Goal: Contribute content: Contribute content

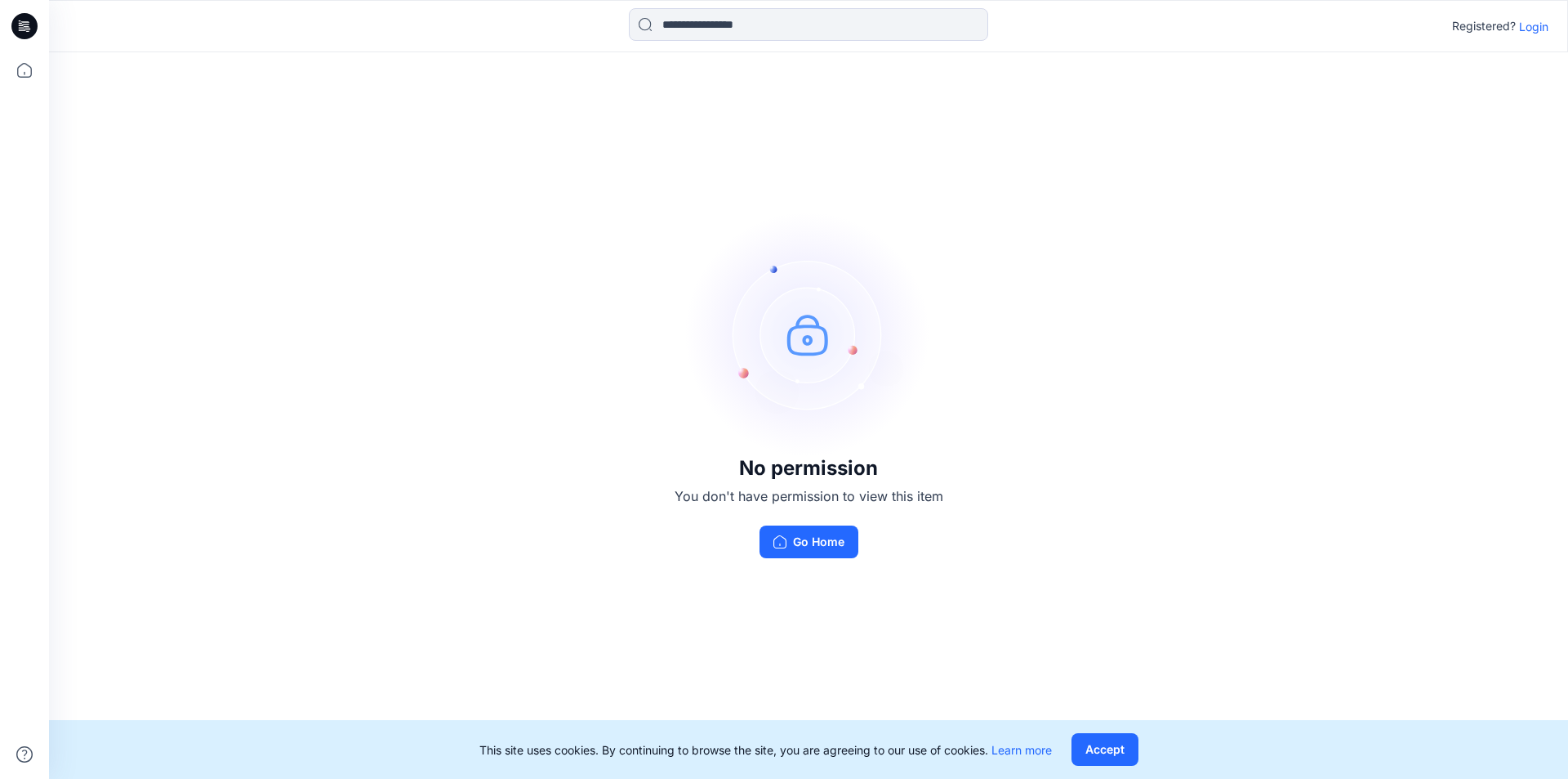
click at [1528, 27] on p "Login" at bounding box center [1534, 26] width 29 height 18
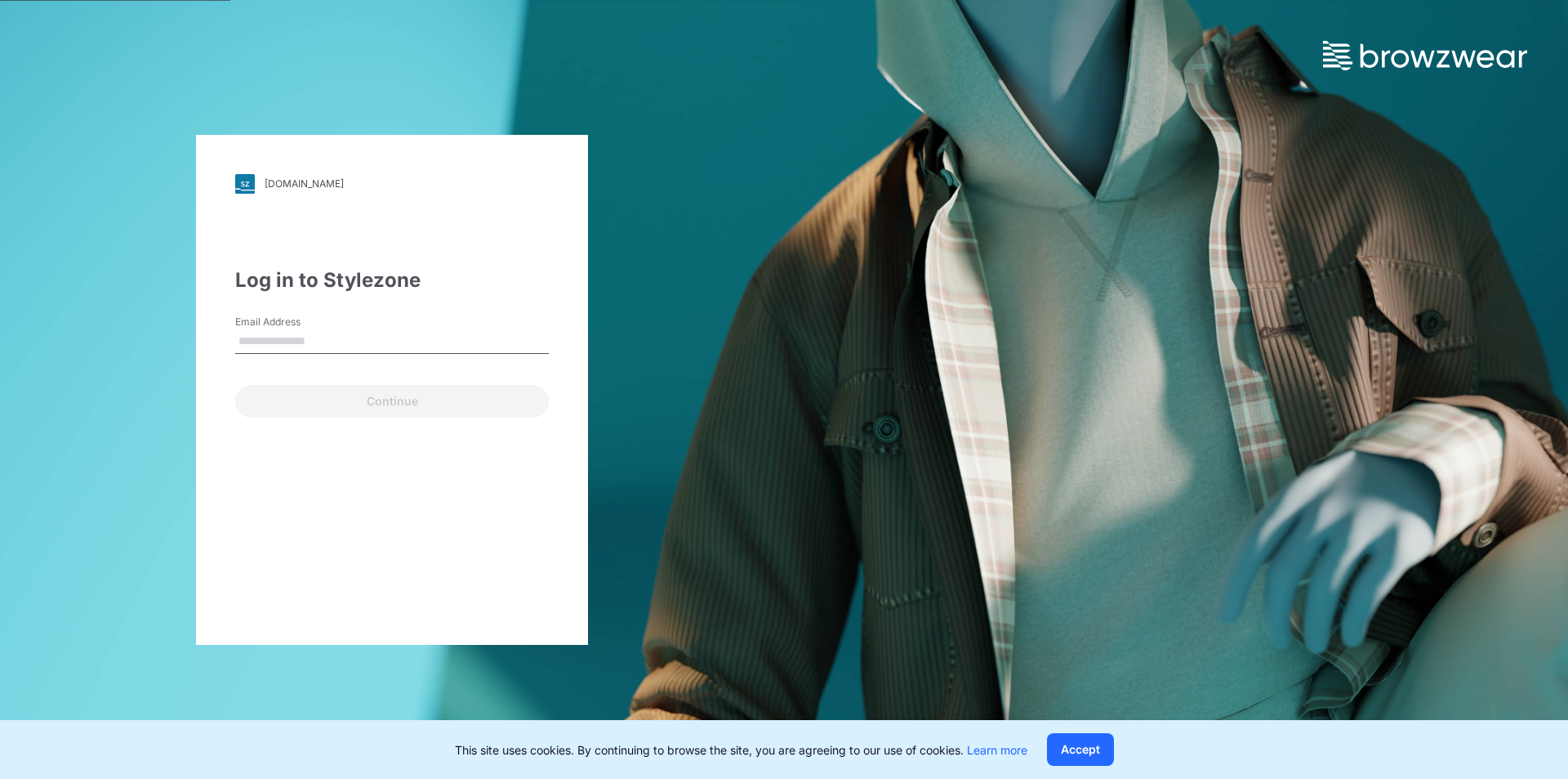
type input "**********"
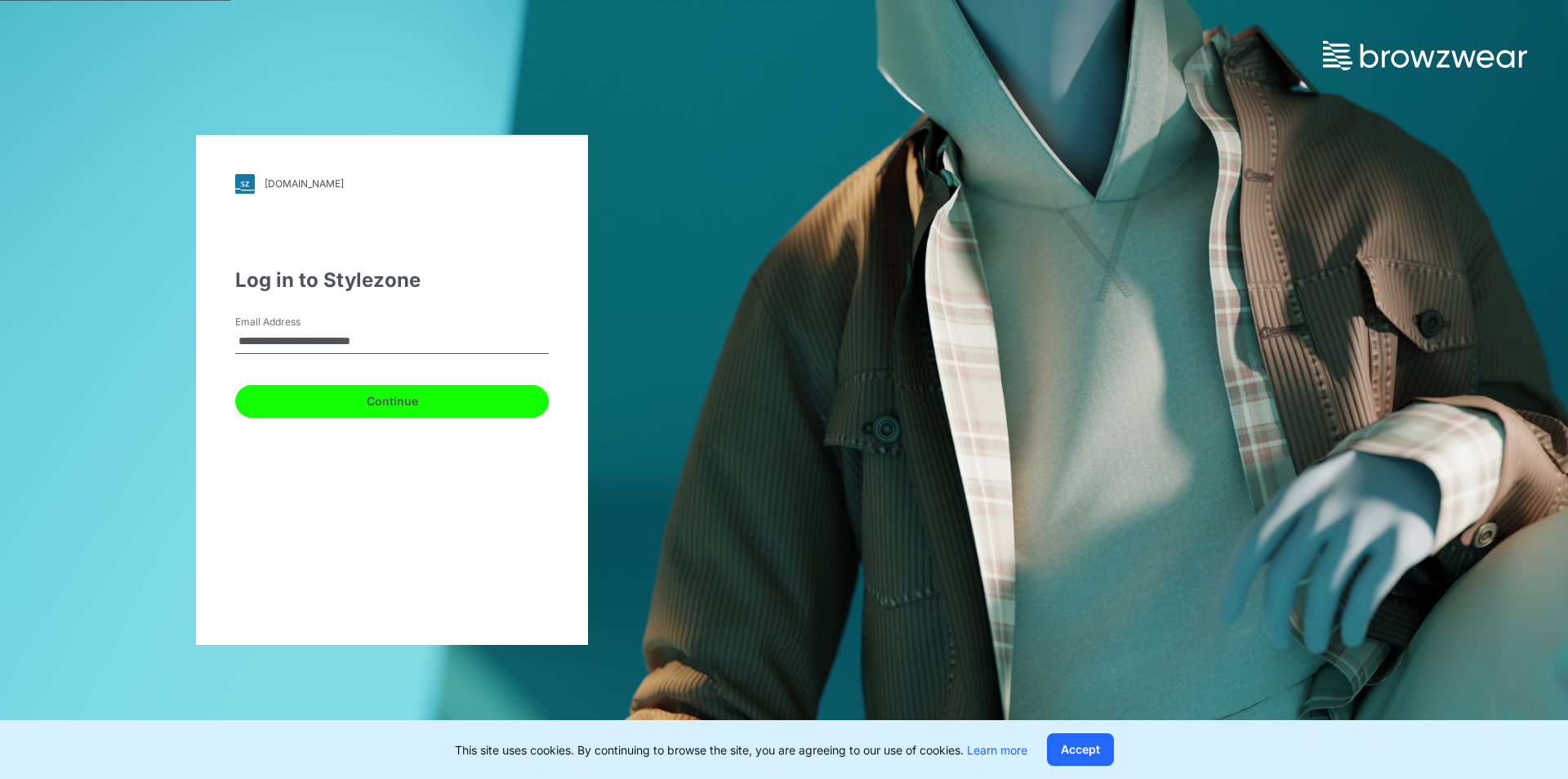
click at [410, 396] on button "Continue" at bounding box center [391, 400] width 313 height 32
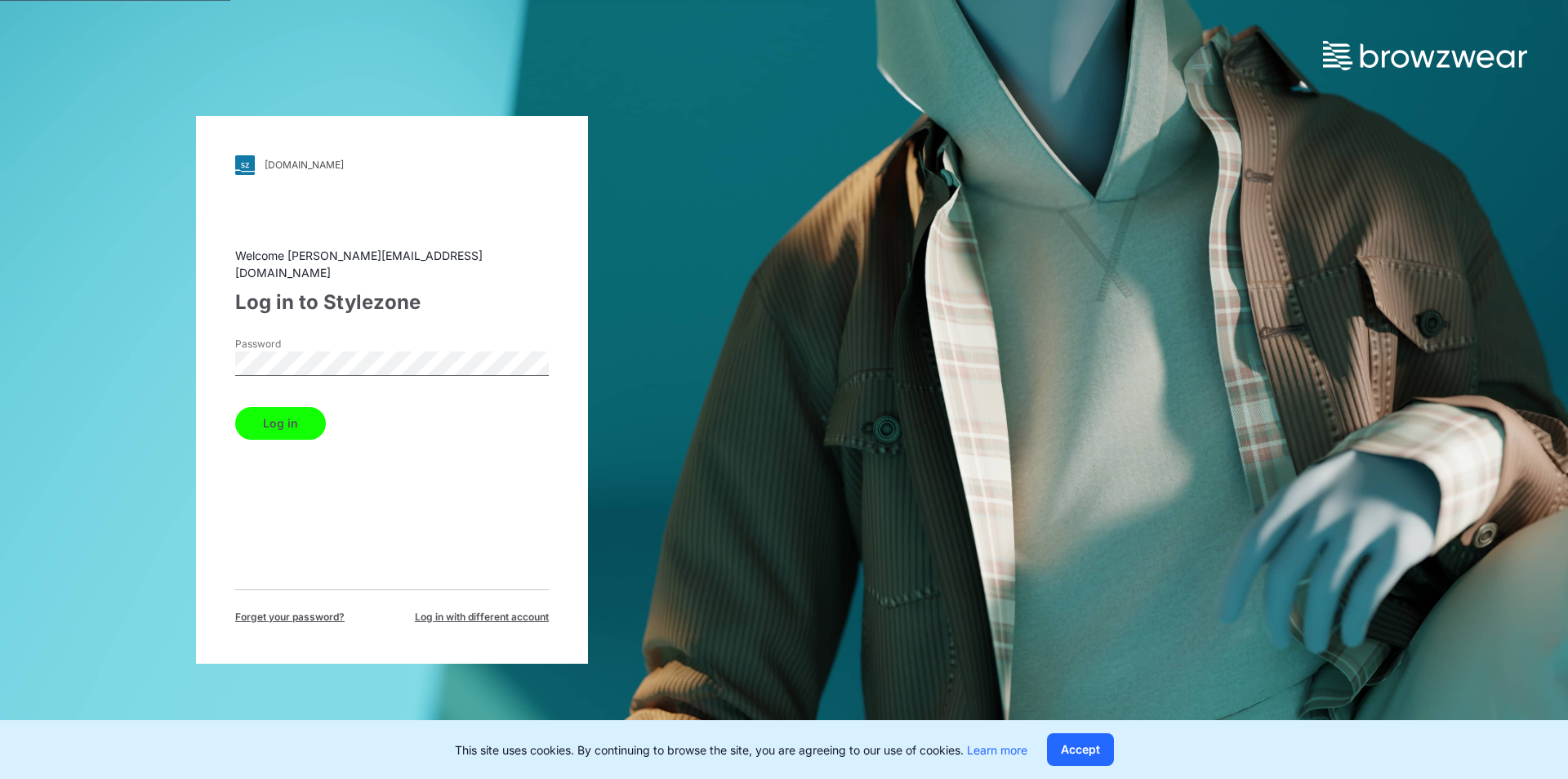
click at [315, 414] on button "Log in" at bounding box center [280, 423] width 91 height 32
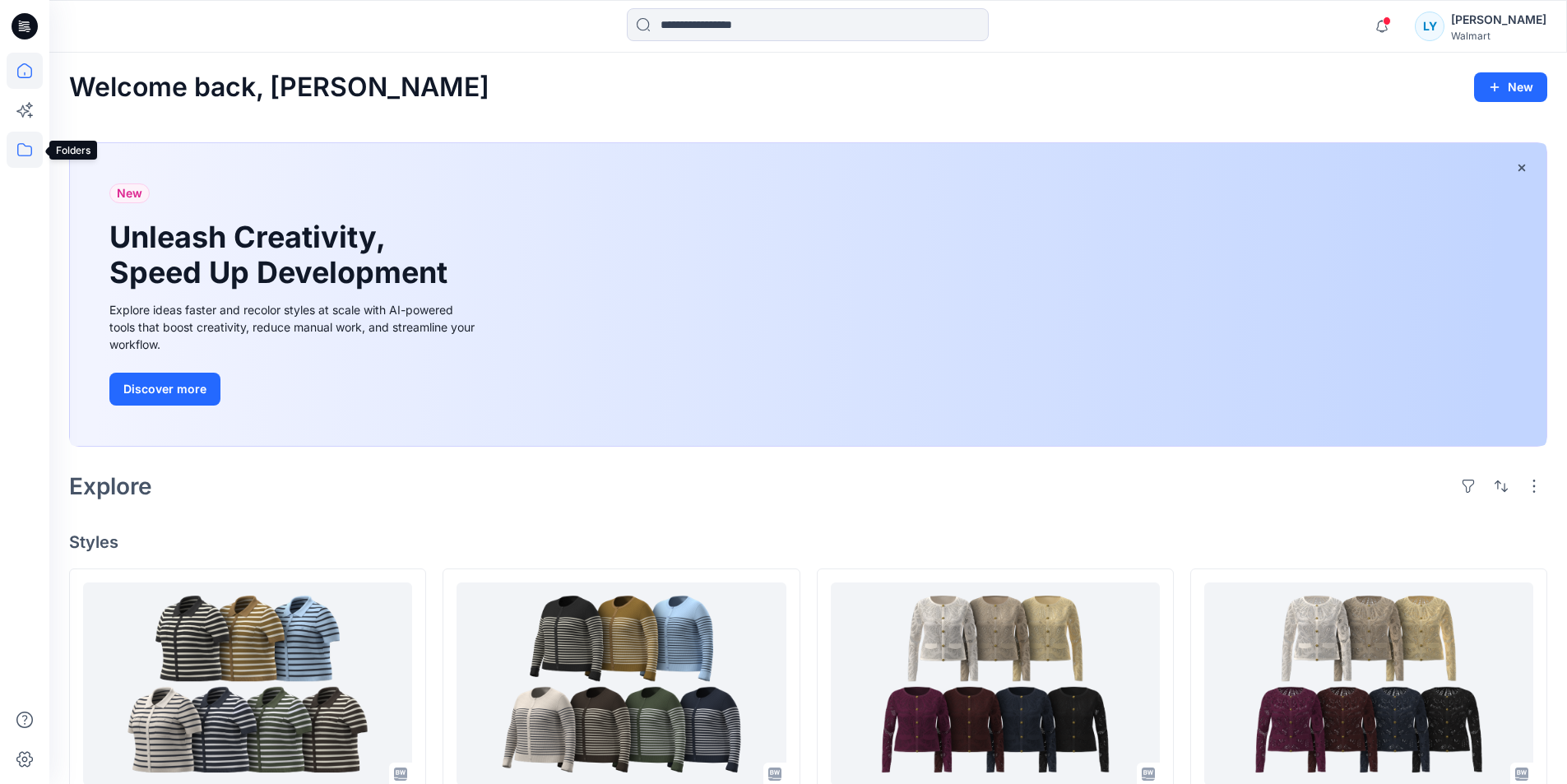
click at [23, 142] on icon at bounding box center [25, 149] width 36 height 36
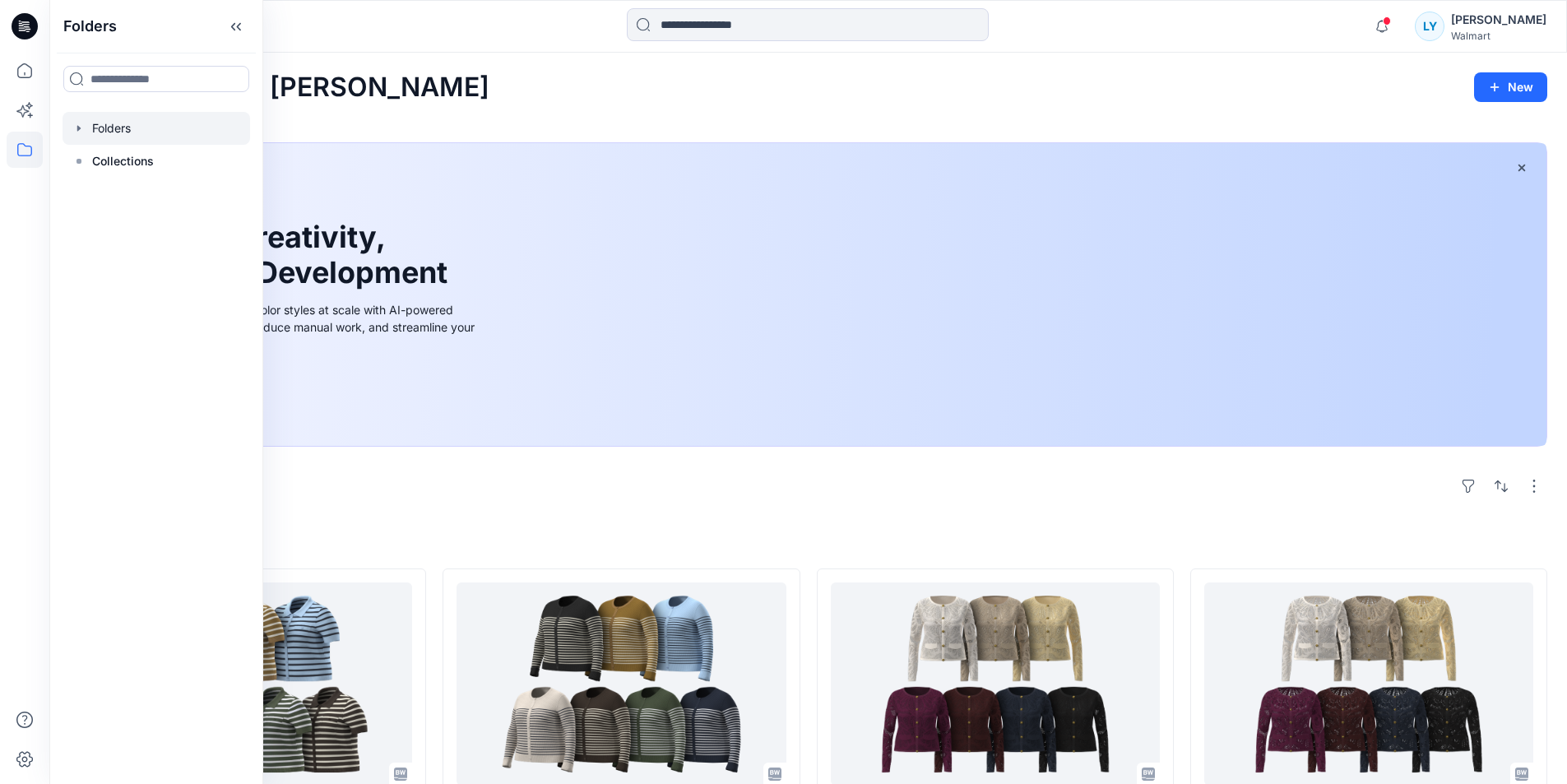
click at [165, 122] on div at bounding box center [156, 128] width 188 height 32
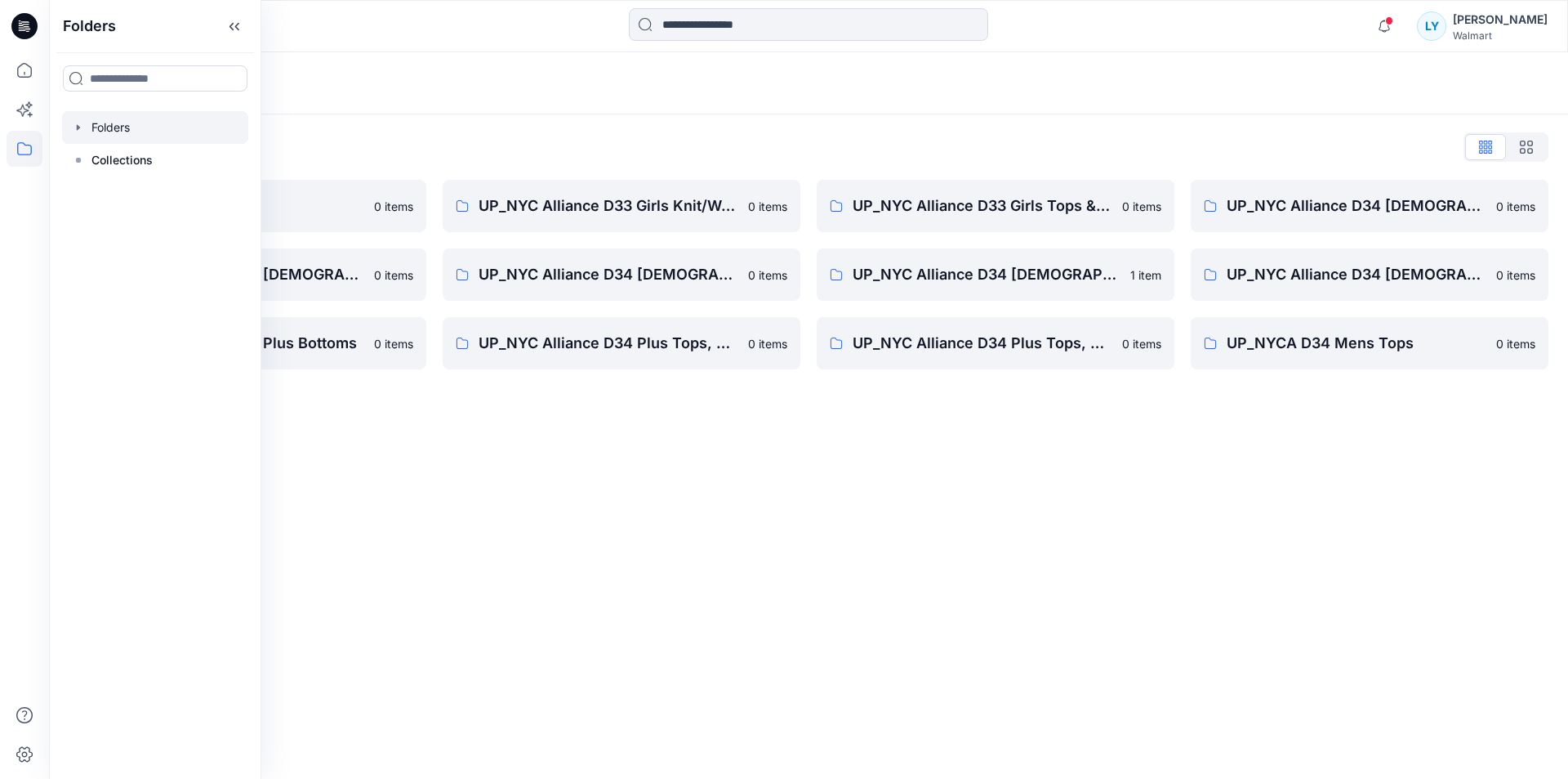
click at [82, 123] on icon "button" at bounding box center [78, 127] width 13 height 13
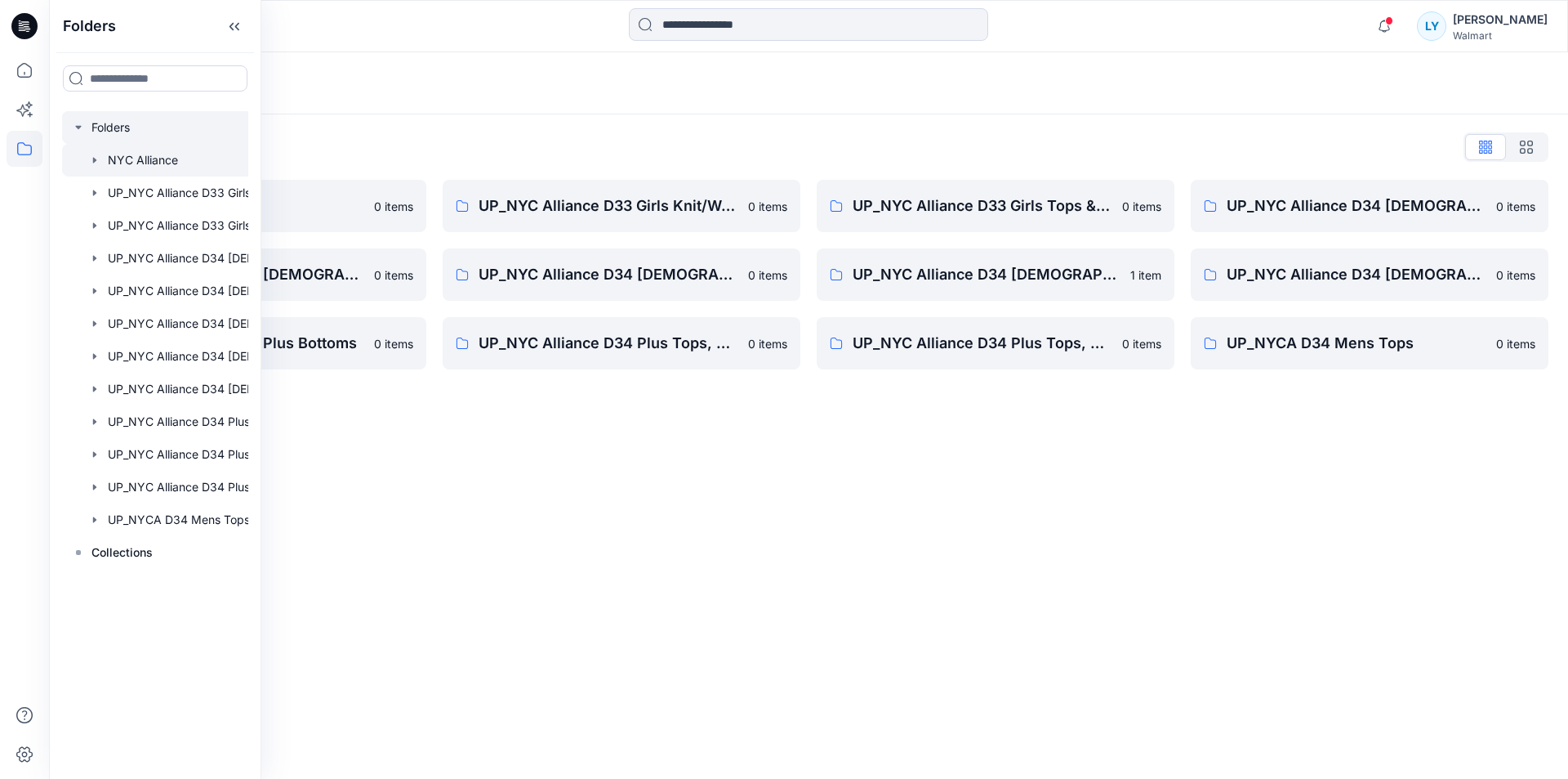
click at [145, 153] on div at bounding box center [177, 159] width 228 height 32
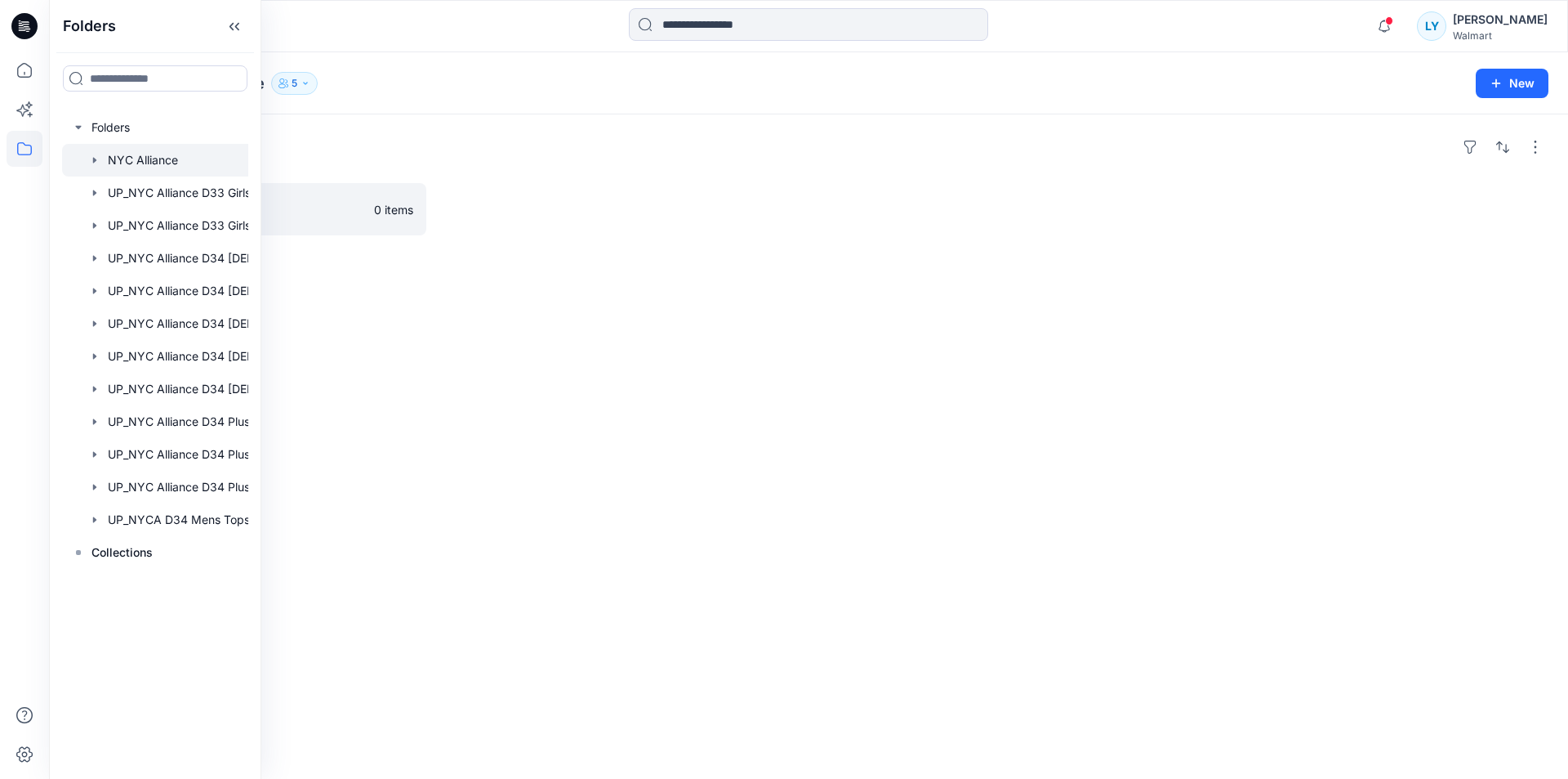
click at [784, 555] on div "Folders Free Assembly 0 items" at bounding box center [808, 446] width 1519 height 664
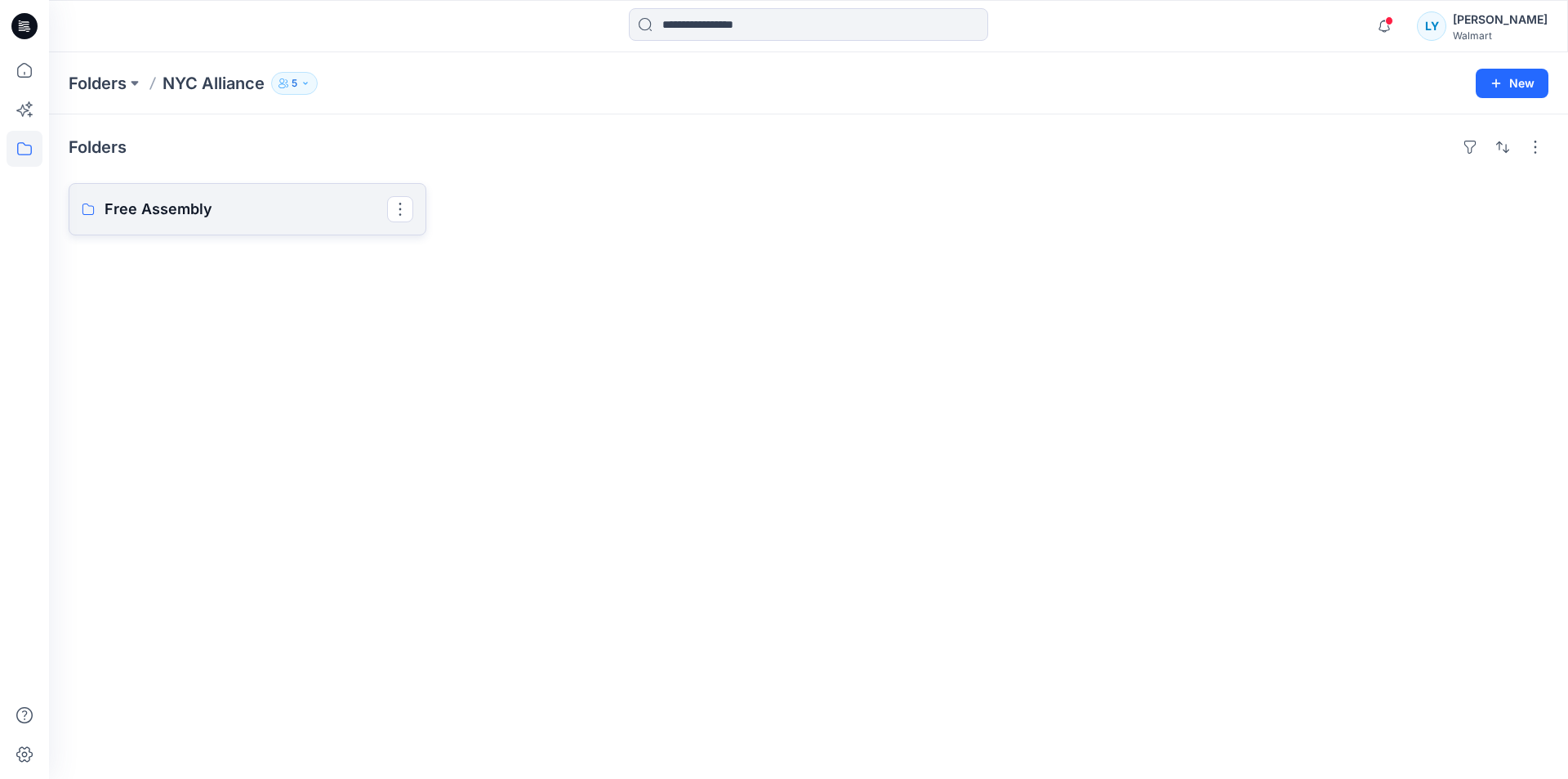
click at [266, 217] on p "Free Assembly" at bounding box center [246, 209] width 283 height 22
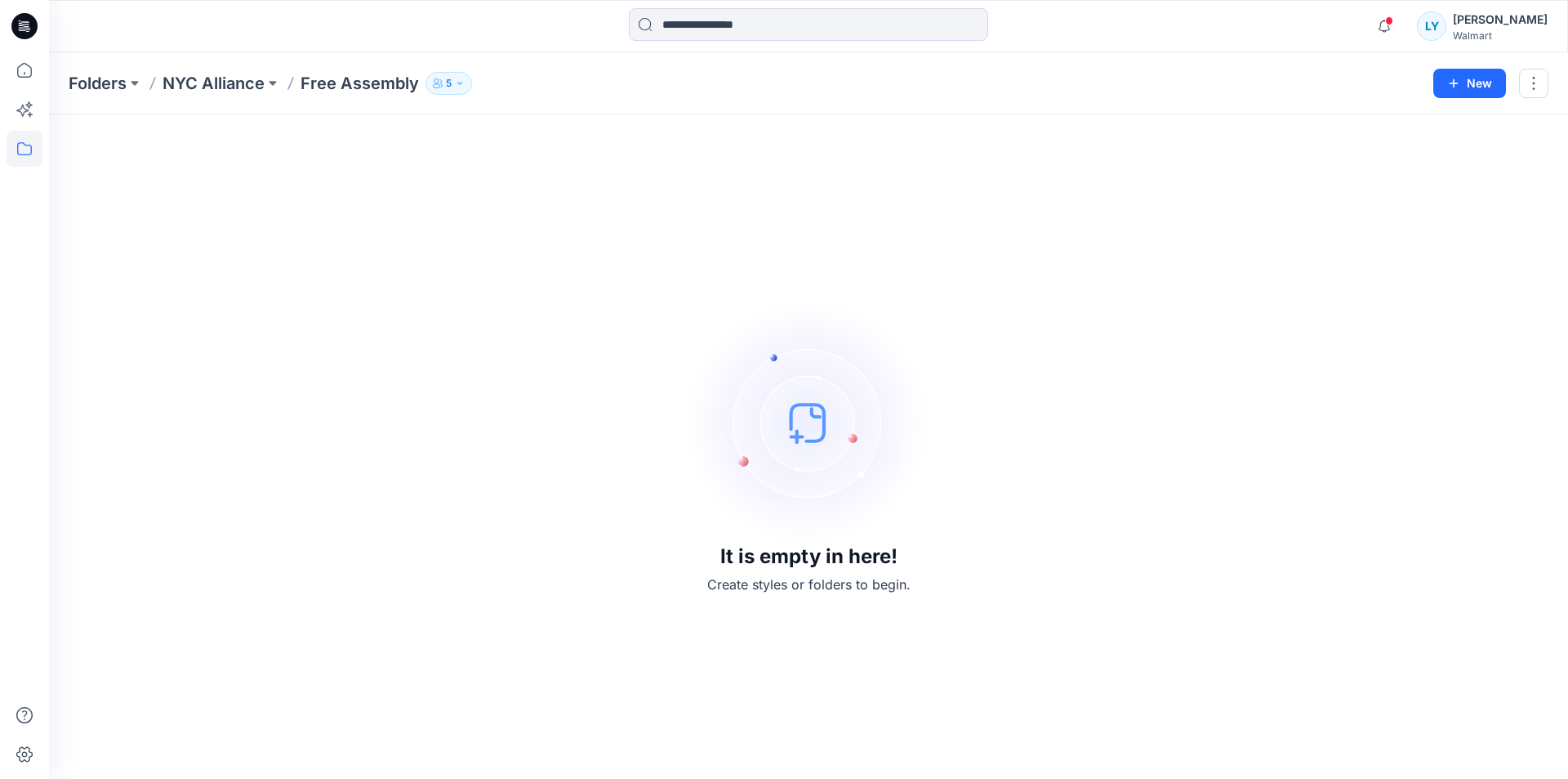
click at [454, 83] on button "5" at bounding box center [449, 83] width 47 height 22
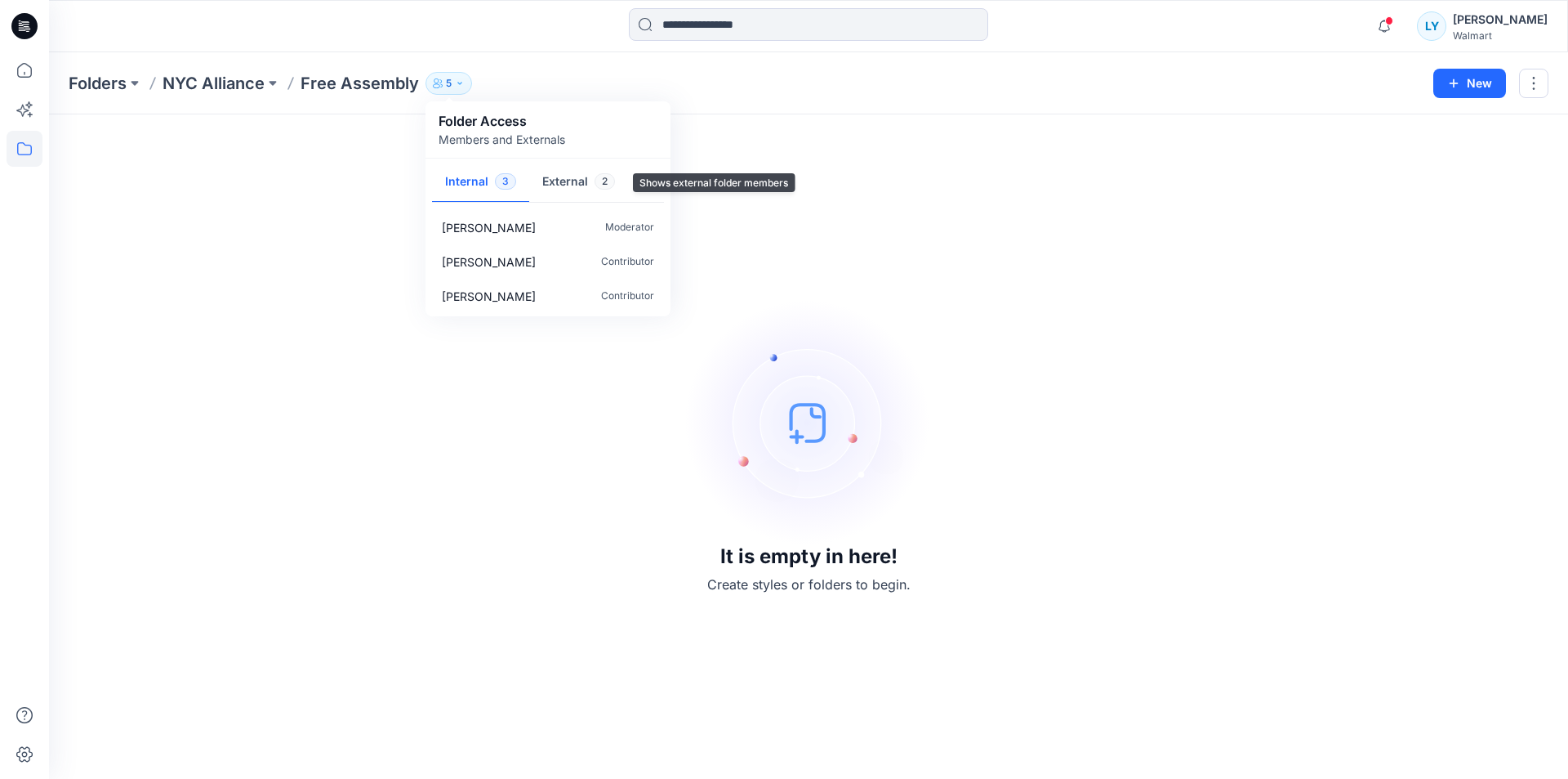
click at [579, 178] on button "External 2" at bounding box center [578, 183] width 99 height 42
click at [951, 238] on div "It is empty in here! Create styles or folders to begin." at bounding box center [808, 446] width 1480 height 625
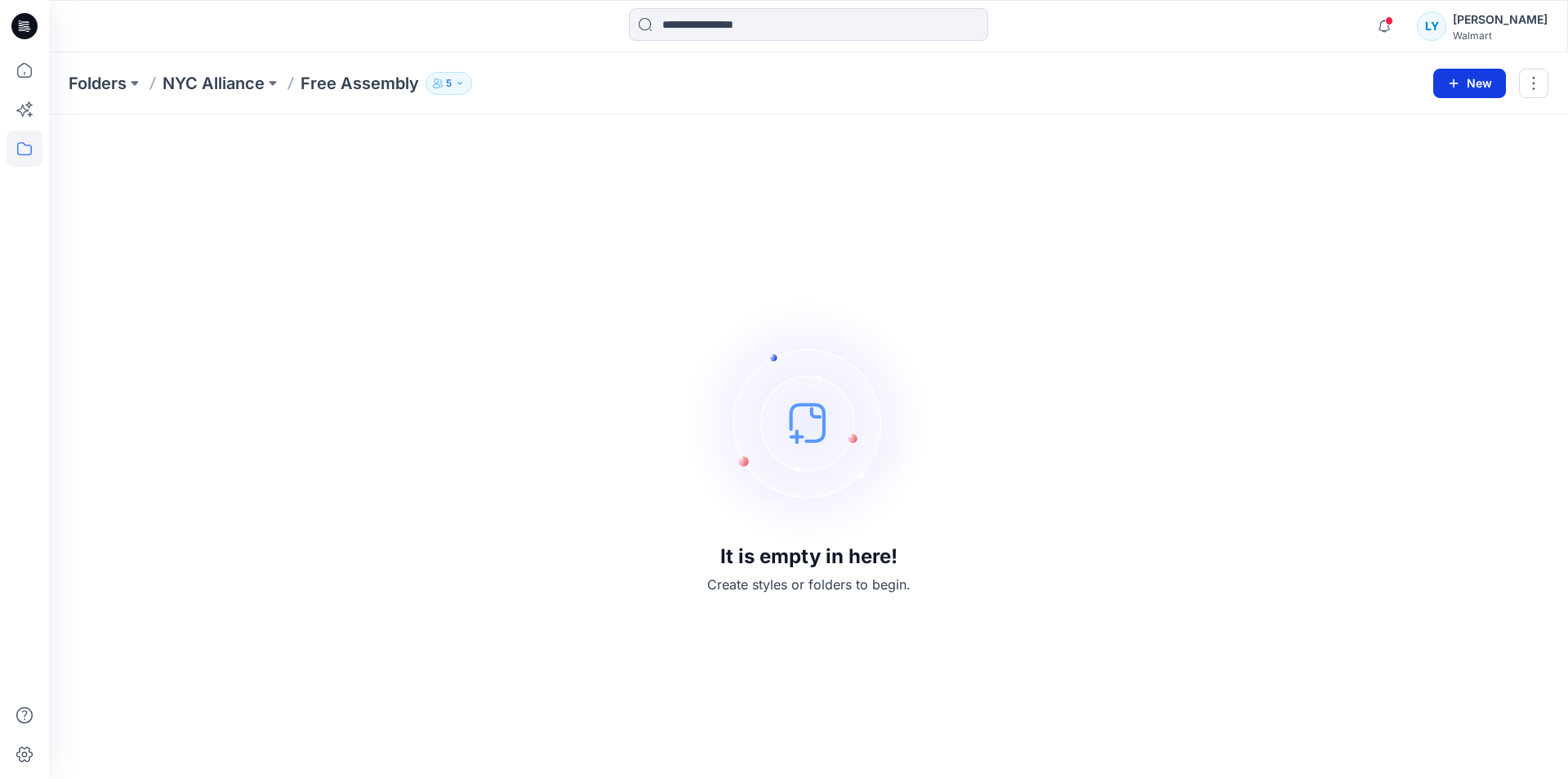
click at [1467, 79] on button "New" at bounding box center [1469, 83] width 72 height 29
click at [1427, 131] on p "New Style" at bounding box center [1419, 124] width 55 height 20
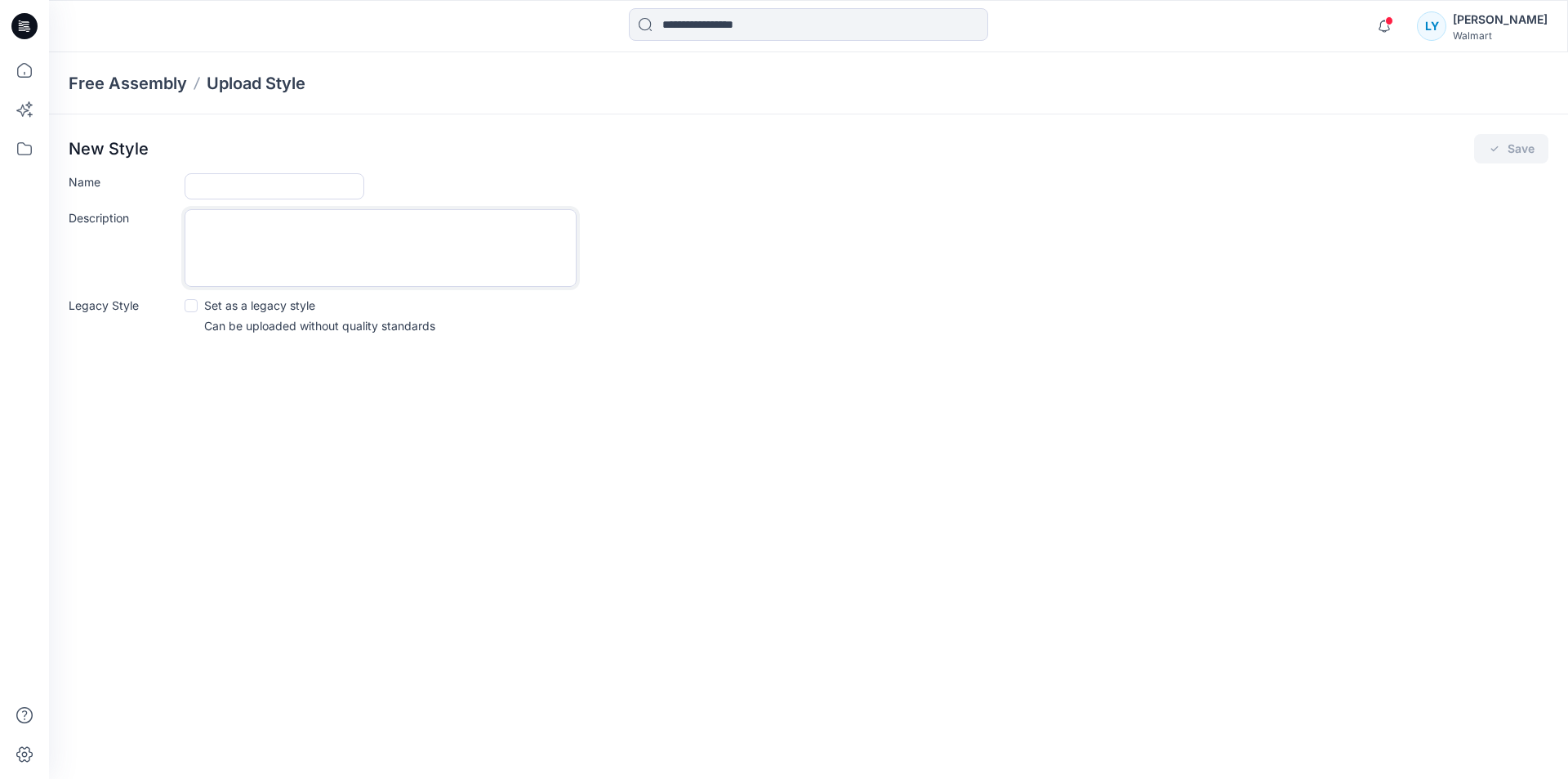
click at [383, 243] on textarea "Description" at bounding box center [381, 248] width 392 height 78
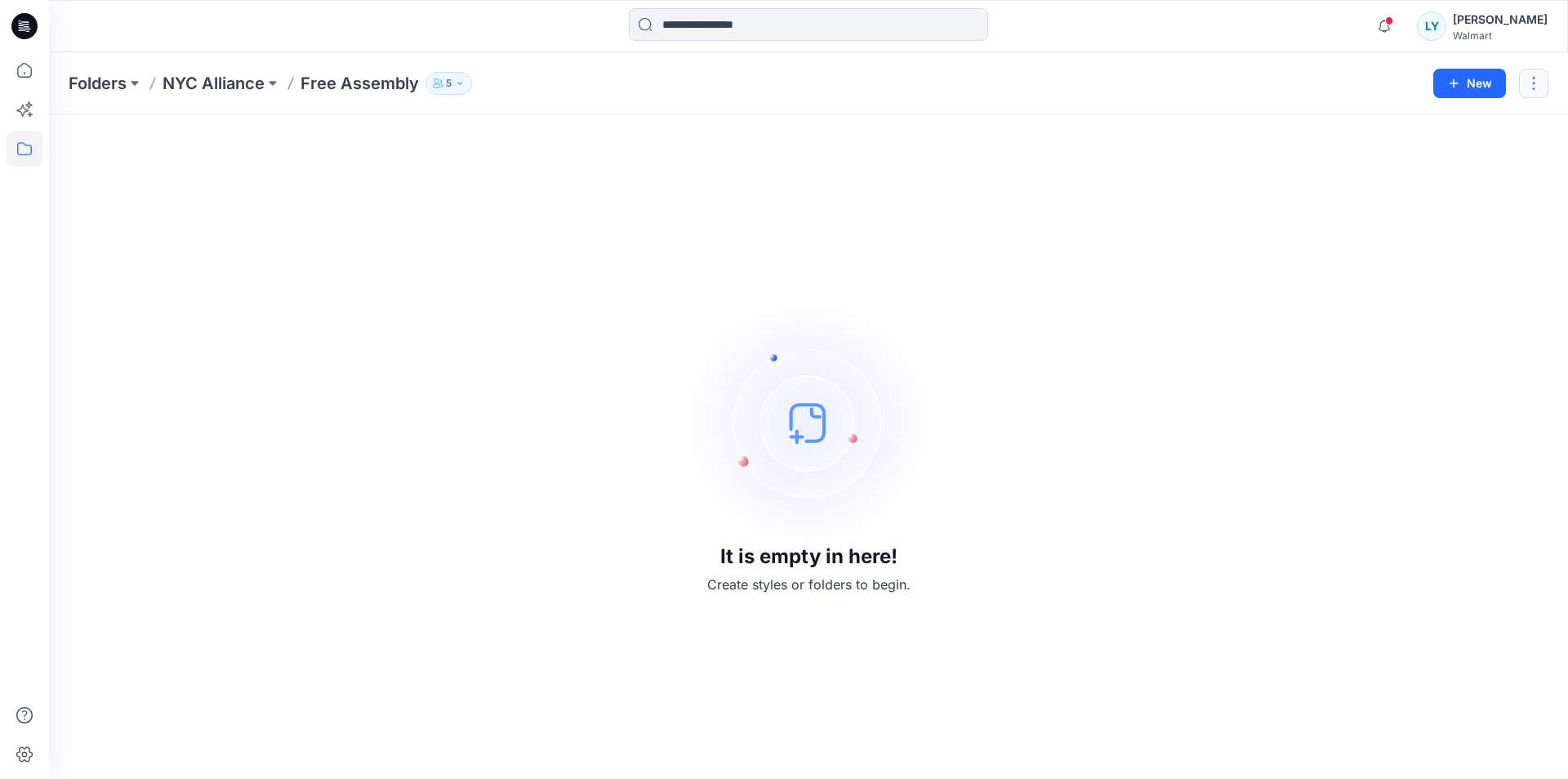
click at [1536, 83] on button "button" at bounding box center [1534, 83] width 29 height 29
click at [1468, 78] on button "New" at bounding box center [1469, 83] width 72 height 29
click at [1415, 128] on p "New Style" at bounding box center [1419, 124] width 55 height 20
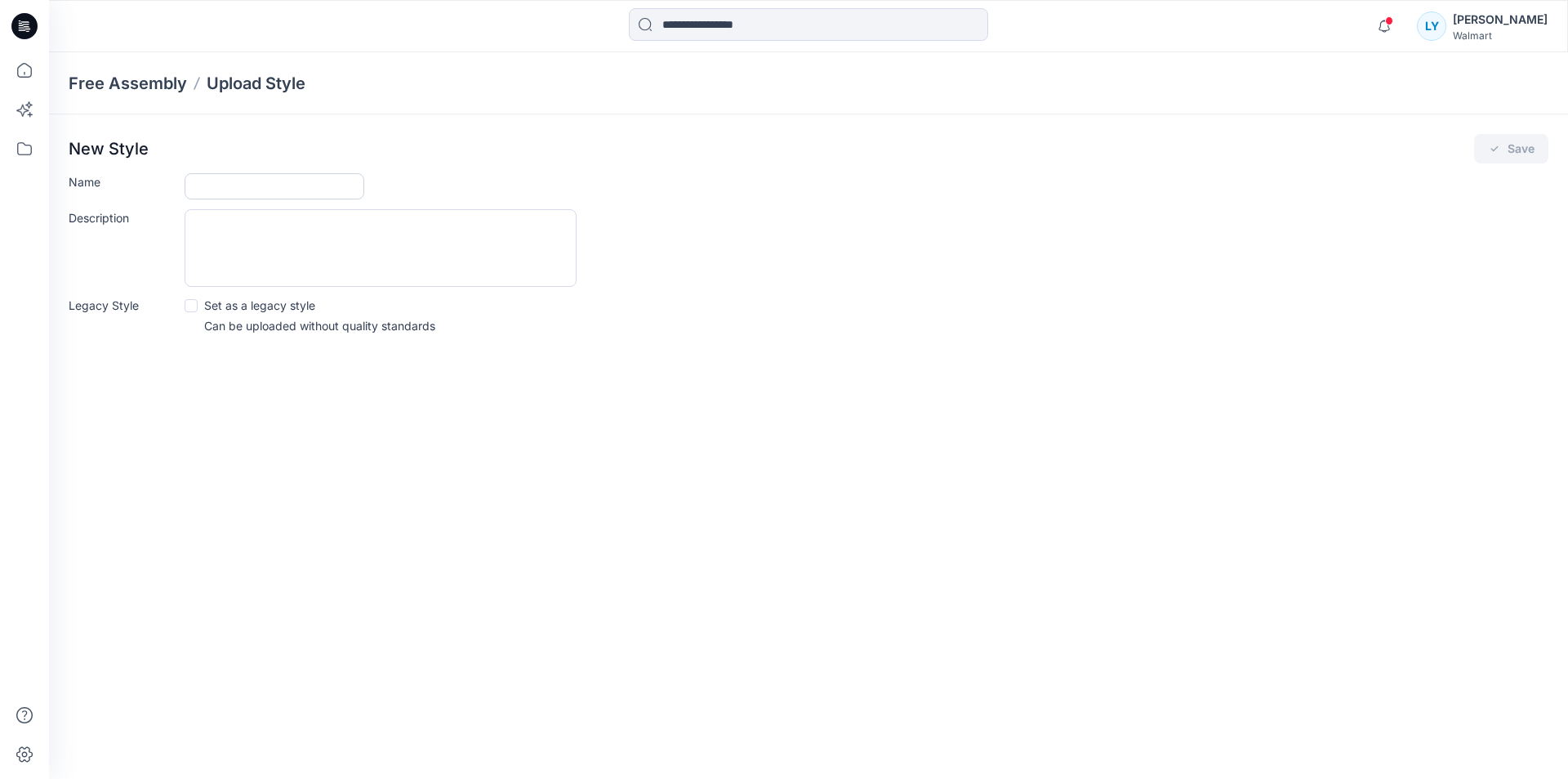
click at [284, 183] on input "Name" at bounding box center [274, 185] width 180 height 26
click at [140, 81] on p "Free Assembly" at bounding box center [127, 83] width 118 height 22
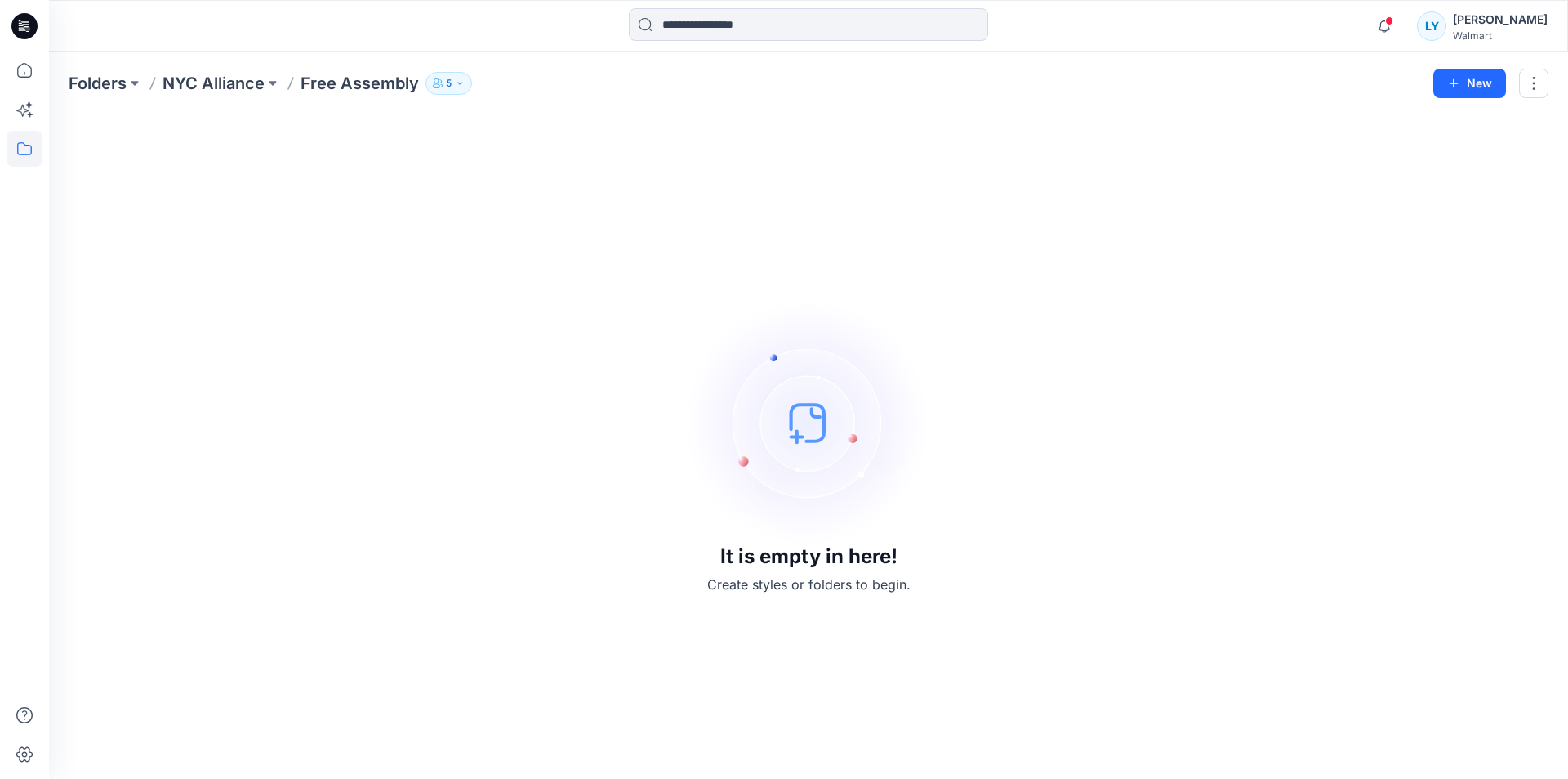
click at [806, 438] on img at bounding box center [808, 422] width 245 height 245
click at [1471, 98] on button "New" at bounding box center [1469, 83] width 72 height 29
click at [1436, 119] on p "New Style" at bounding box center [1419, 124] width 55 height 20
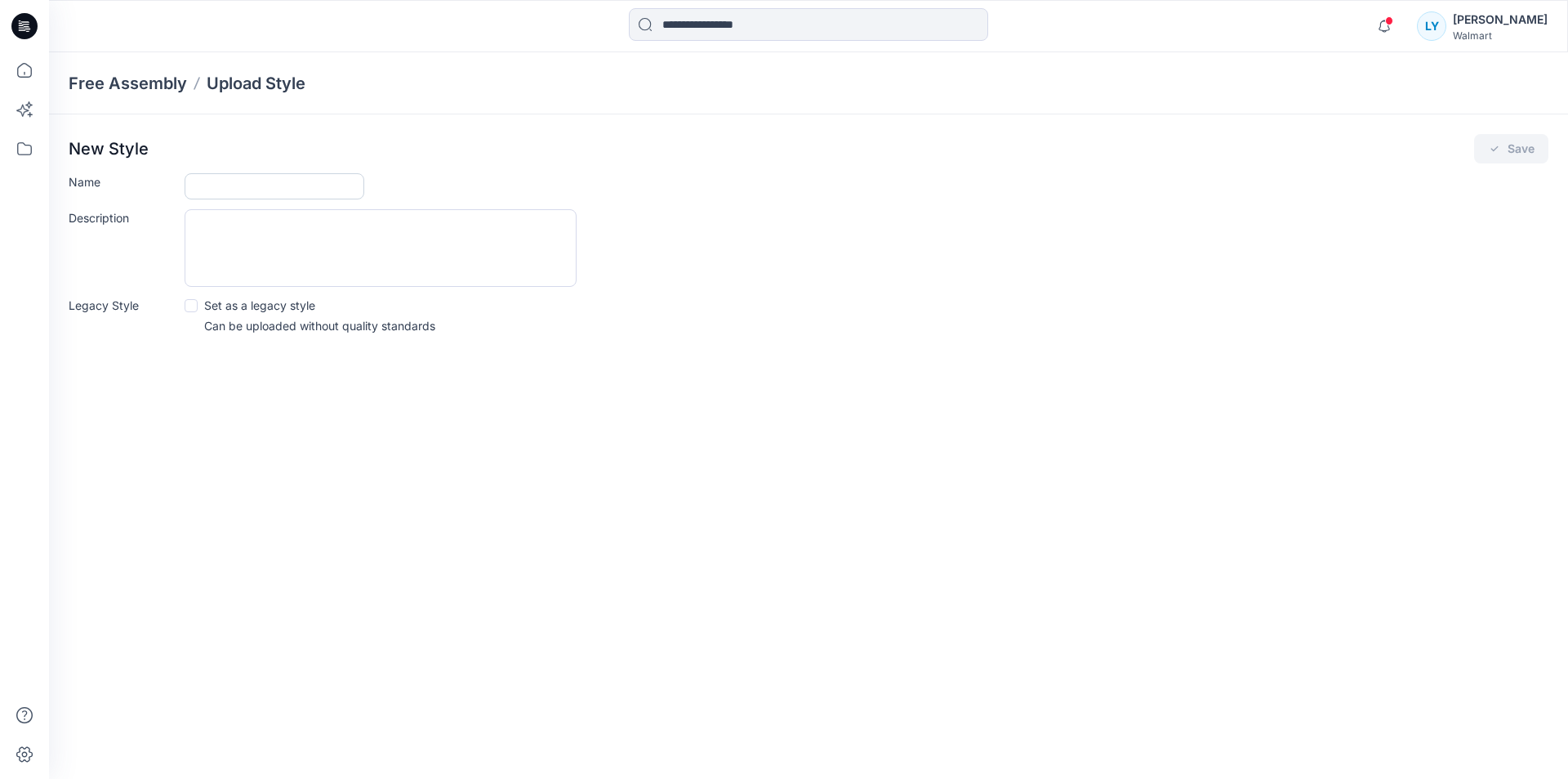
click at [298, 188] on input "Name" at bounding box center [274, 185] width 180 height 26
click at [227, 247] on textarea "Description" at bounding box center [381, 248] width 392 height 78
click at [266, 189] on input "Name" at bounding box center [274, 185] width 180 height 26
type input "**********"
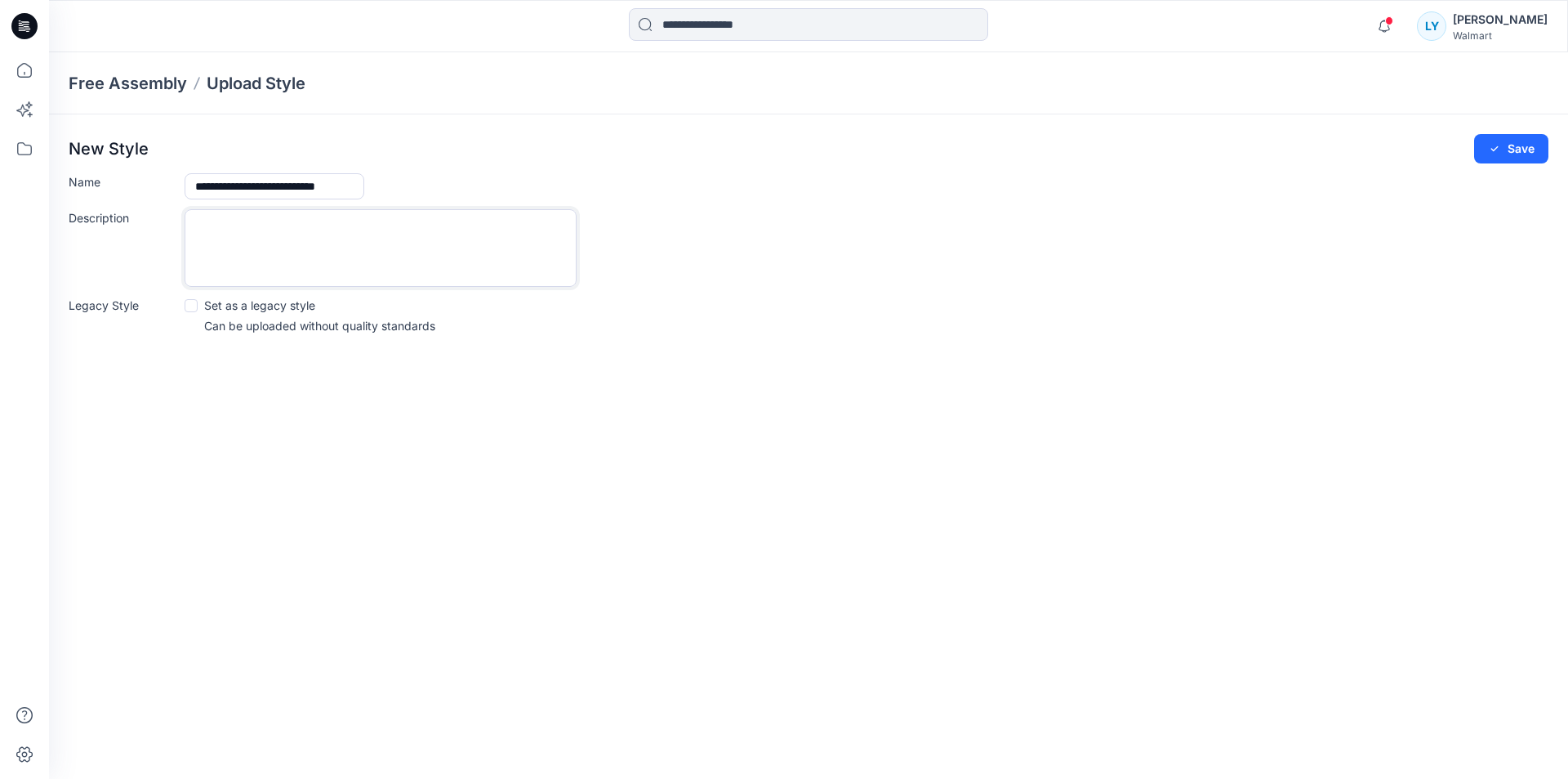
click at [297, 233] on textarea "Description" at bounding box center [381, 248] width 392 height 78
drag, startPoint x: 196, startPoint y: 184, endPoint x: 413, endPoint y: 190, distance: 217.1
click at [413, 190] on div "**********" at bounding box center [866, 185] width 1364 height 26
paste input "text"
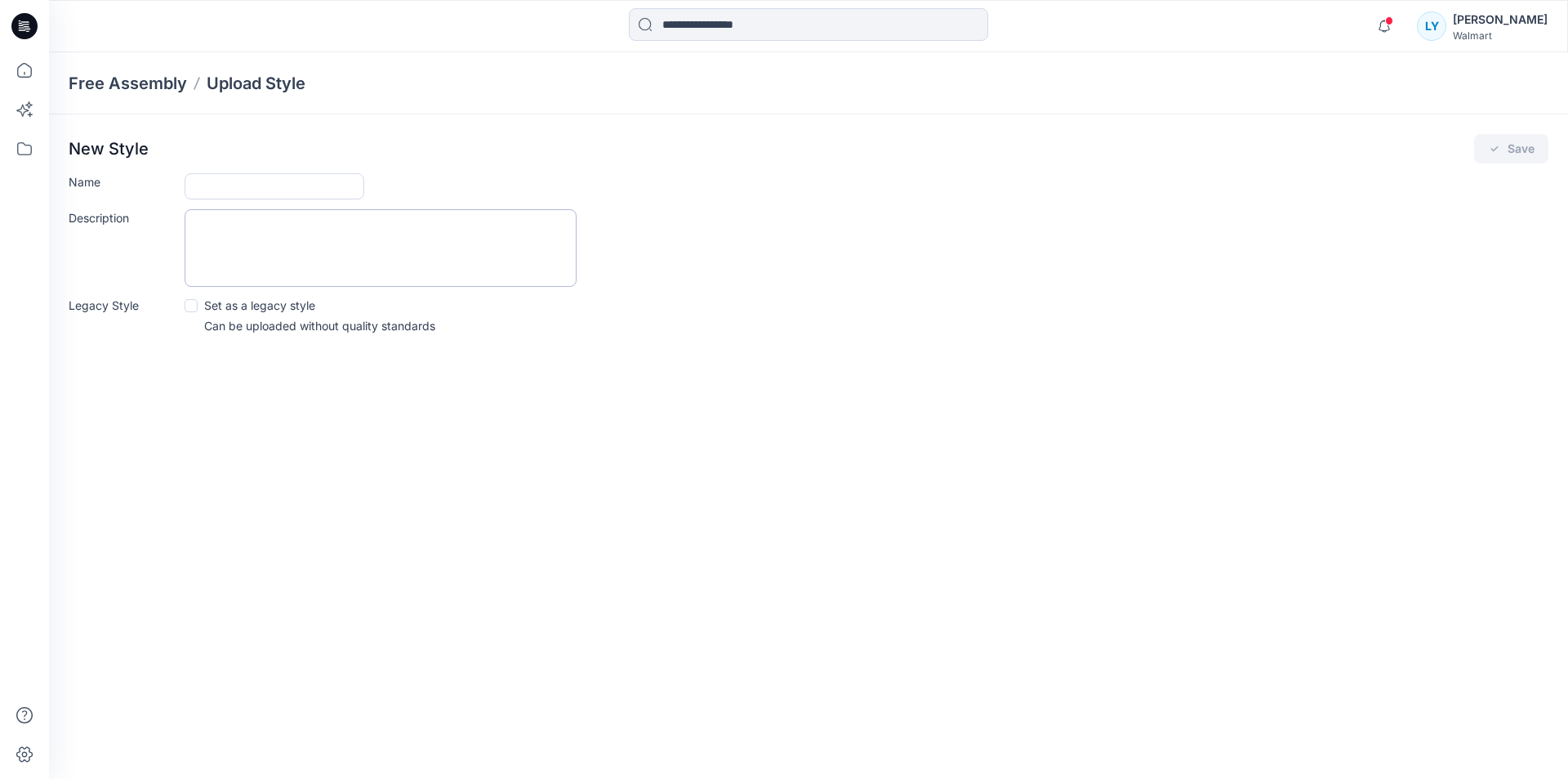
type input "**********"
click at [393, 262] on textarea "Description" at bounding box center [381, 248] width 392 height 78
paste textarea "**********"
click at [393, 262] on textarea "**********" at bounding box center [381, 248] width 392 height 78
type textarea "**********"
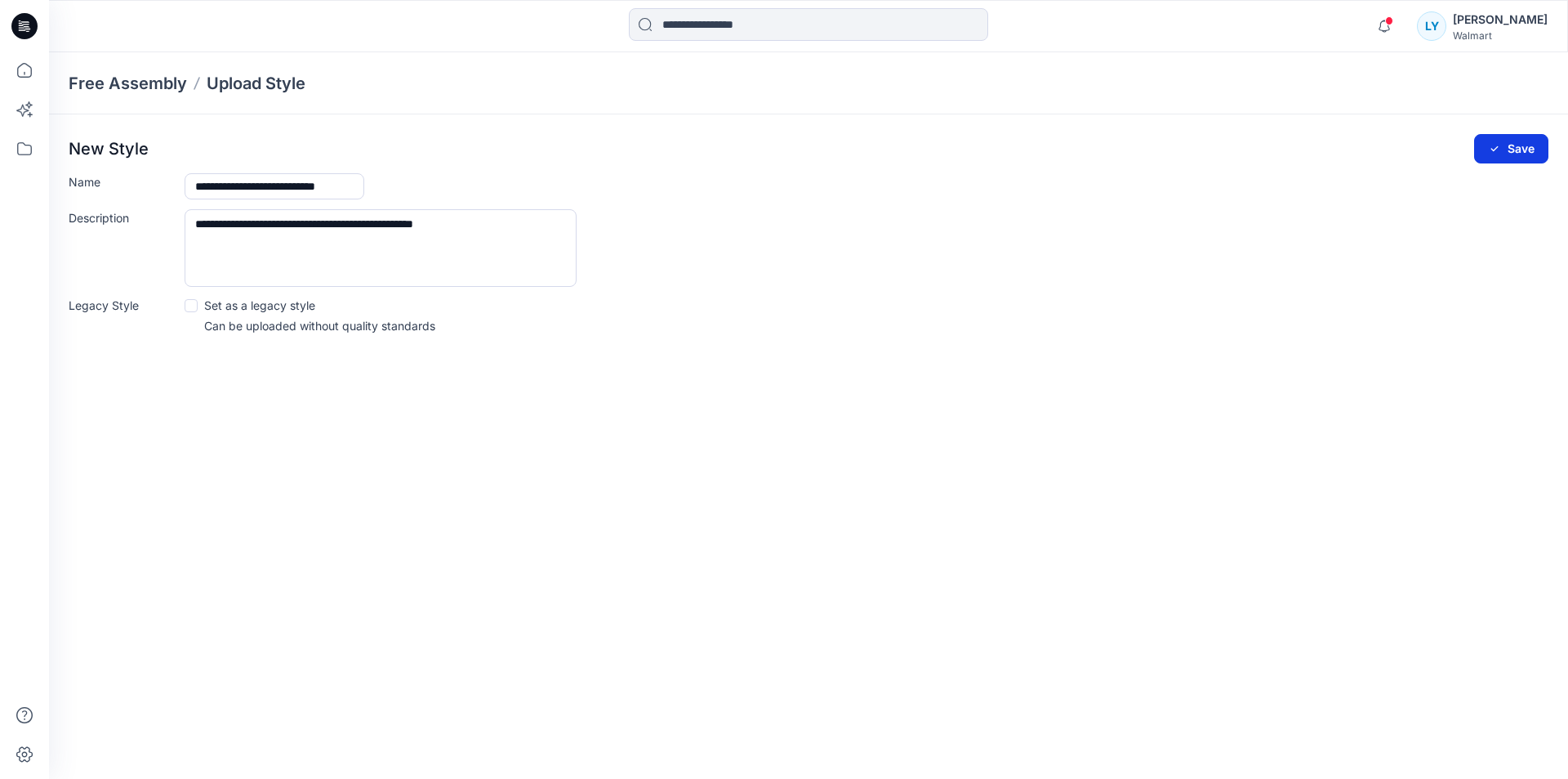
click at [1501, 150] on button "Save" at bounding box center [1511, 148] width 74 height 29
click at [1495, 151] on icon "submit" at bounding box center [1494, 148] width 13 height 13
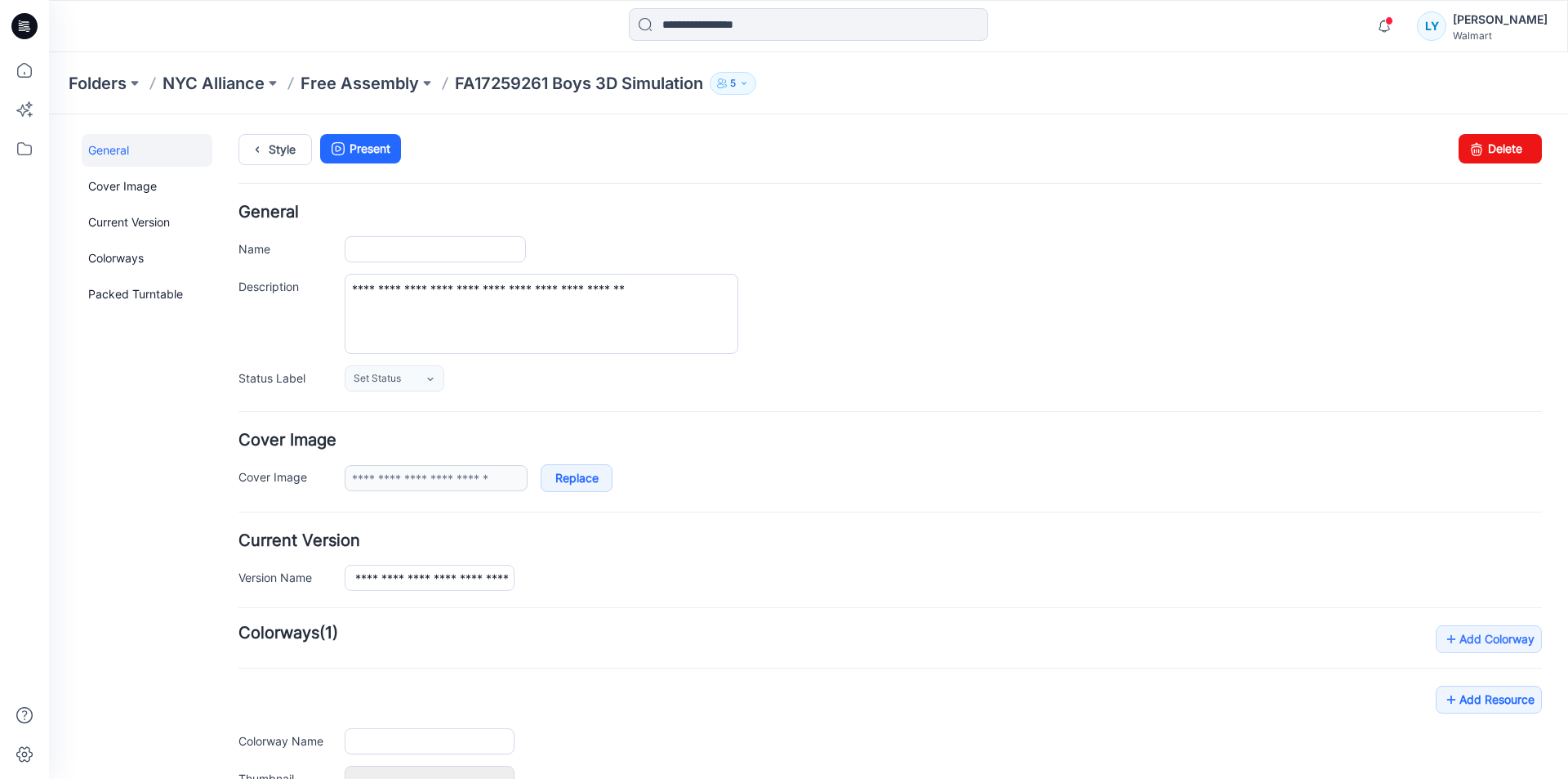
type input "**********"
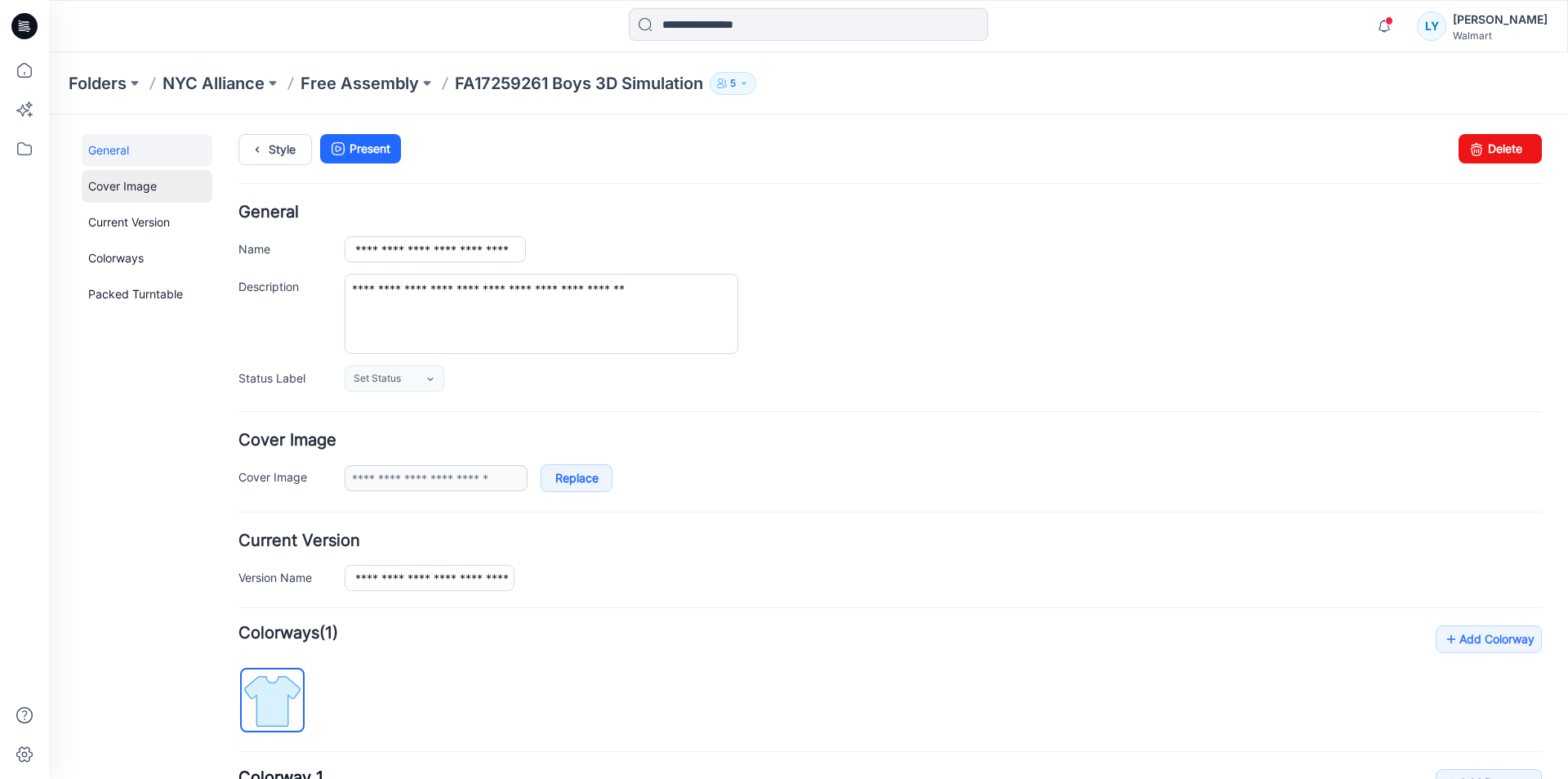
click at [148, 185] on link "Cover Image" at bounding box center [147, 185] width 131 height 32
click at [122, 144] on link "General" at bounding box center [147, 149] width 131 height 32
click at [293, 148] on link "Style" at bounding box center [274, 149] width 73 height 31
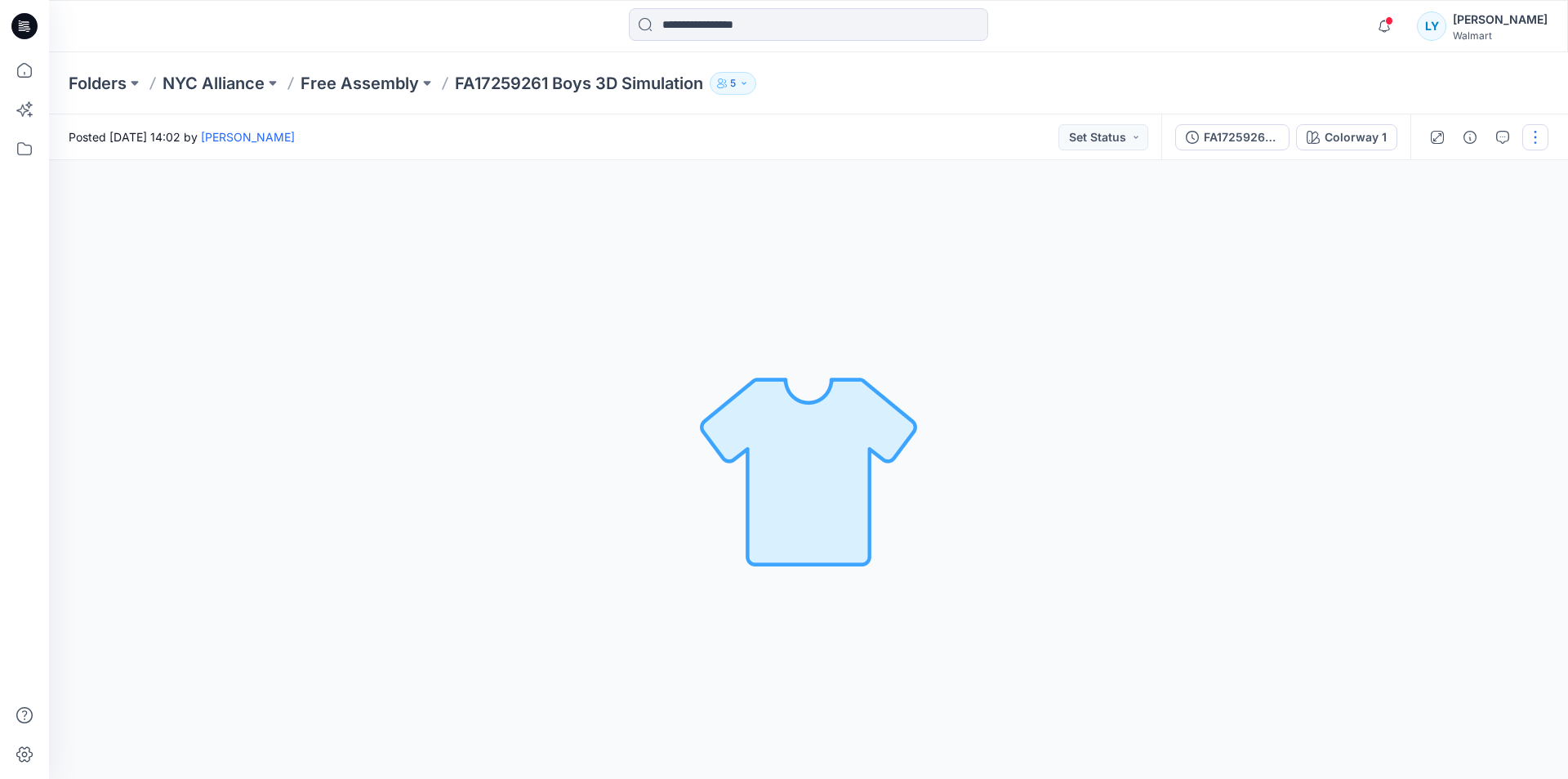
click at [1542, 133] on button "button" at bounding box center [1535, 137] width 26 height 26
click at [1426, 219] on p "Edit" at bounding box center [1430, 222] width 20 height 18
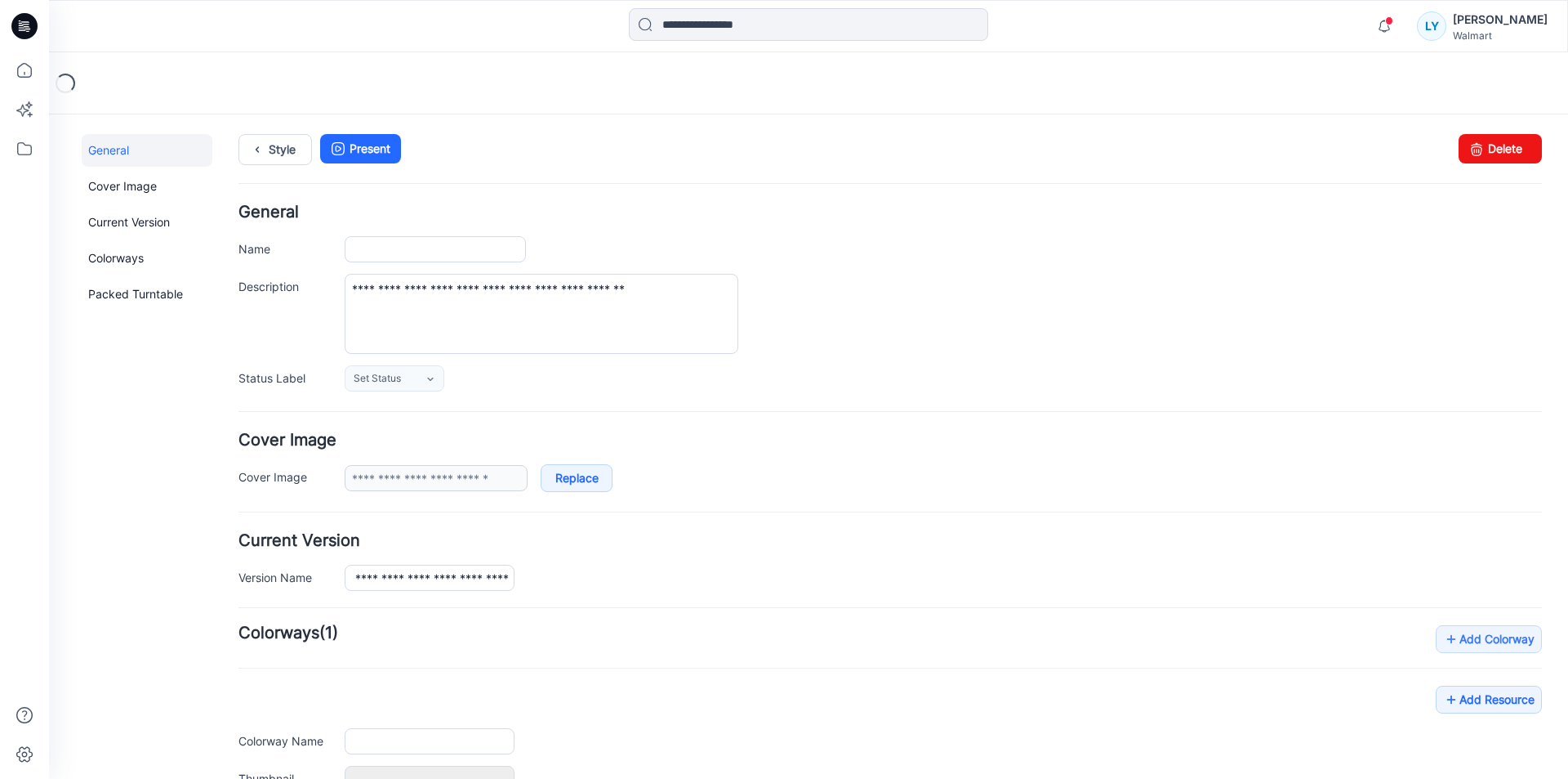
type input "**********"
